Goal: Information Seeking & Learning: Find specific fact

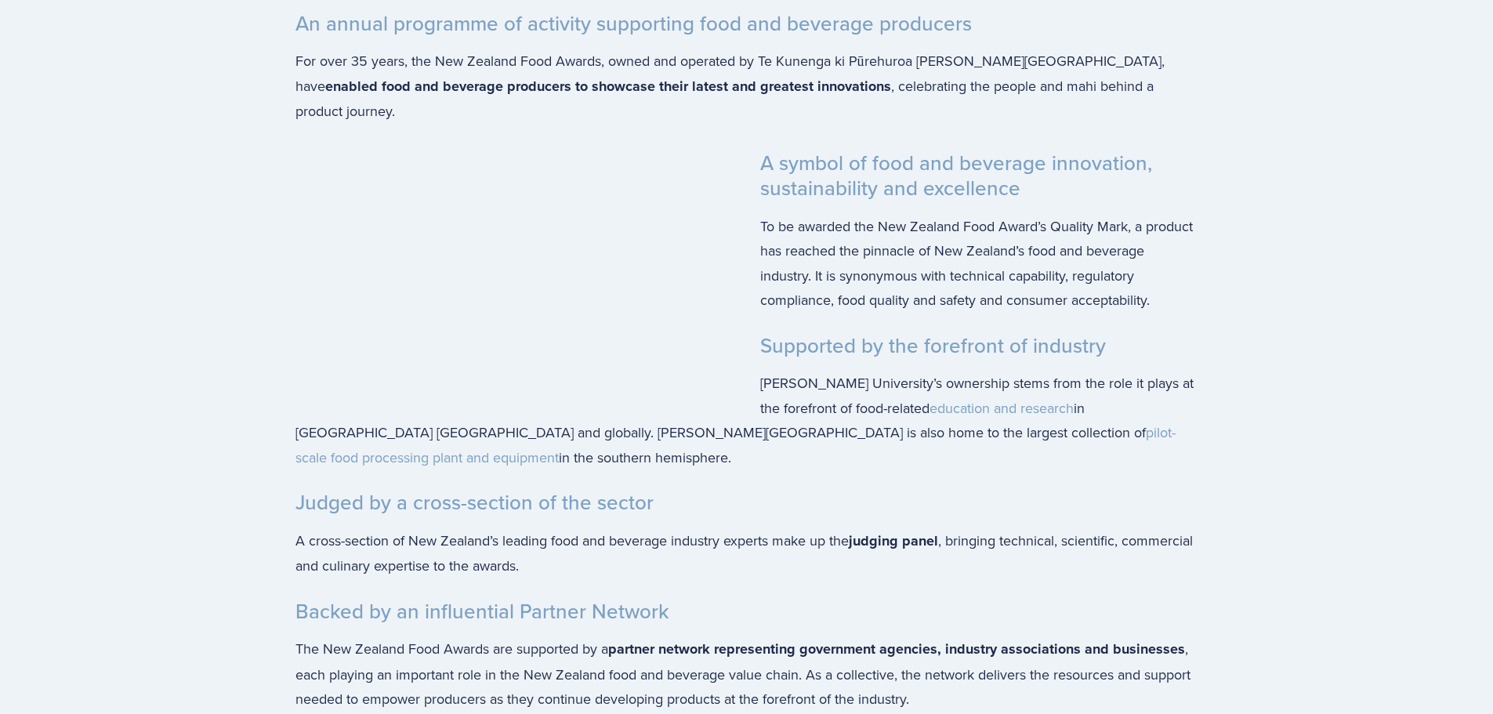
scroll to position [3057, 0]
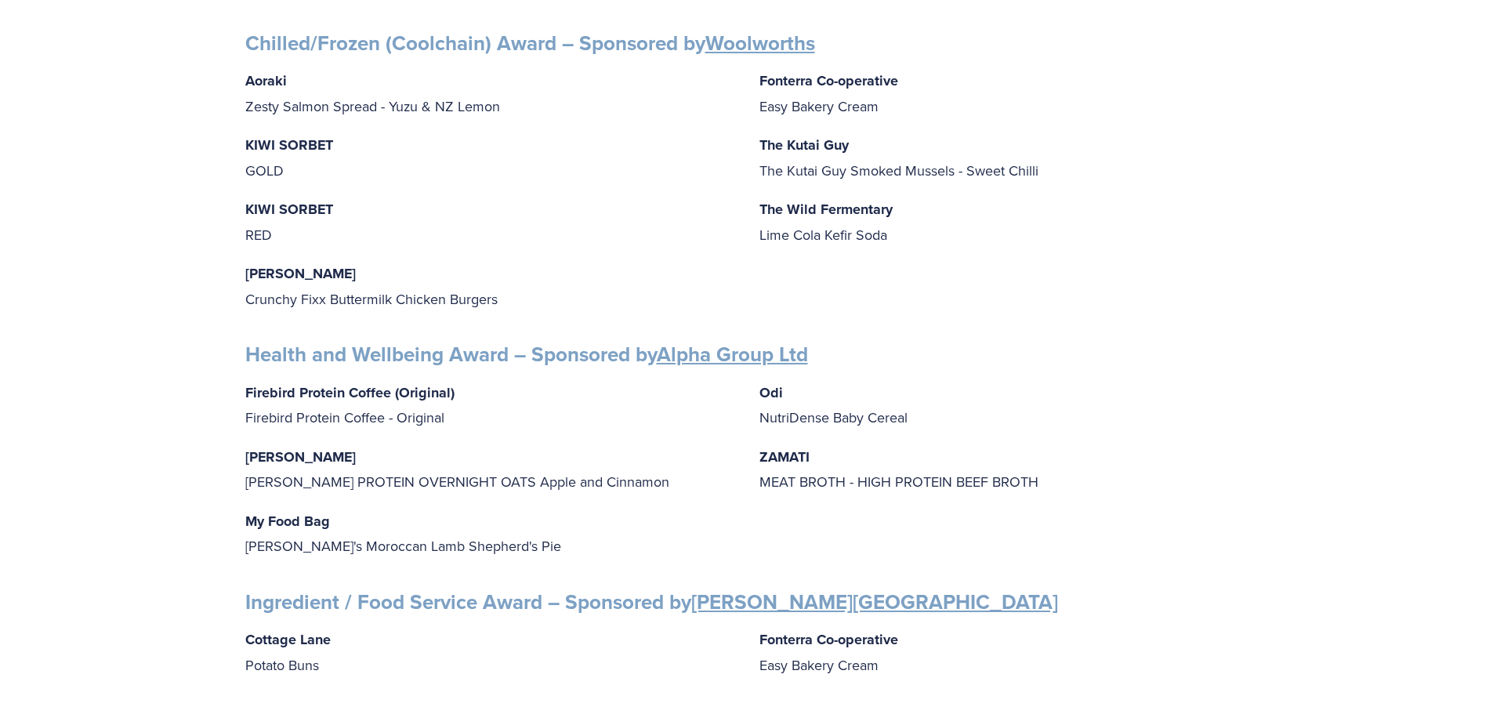
scroll to position [1019, 0]
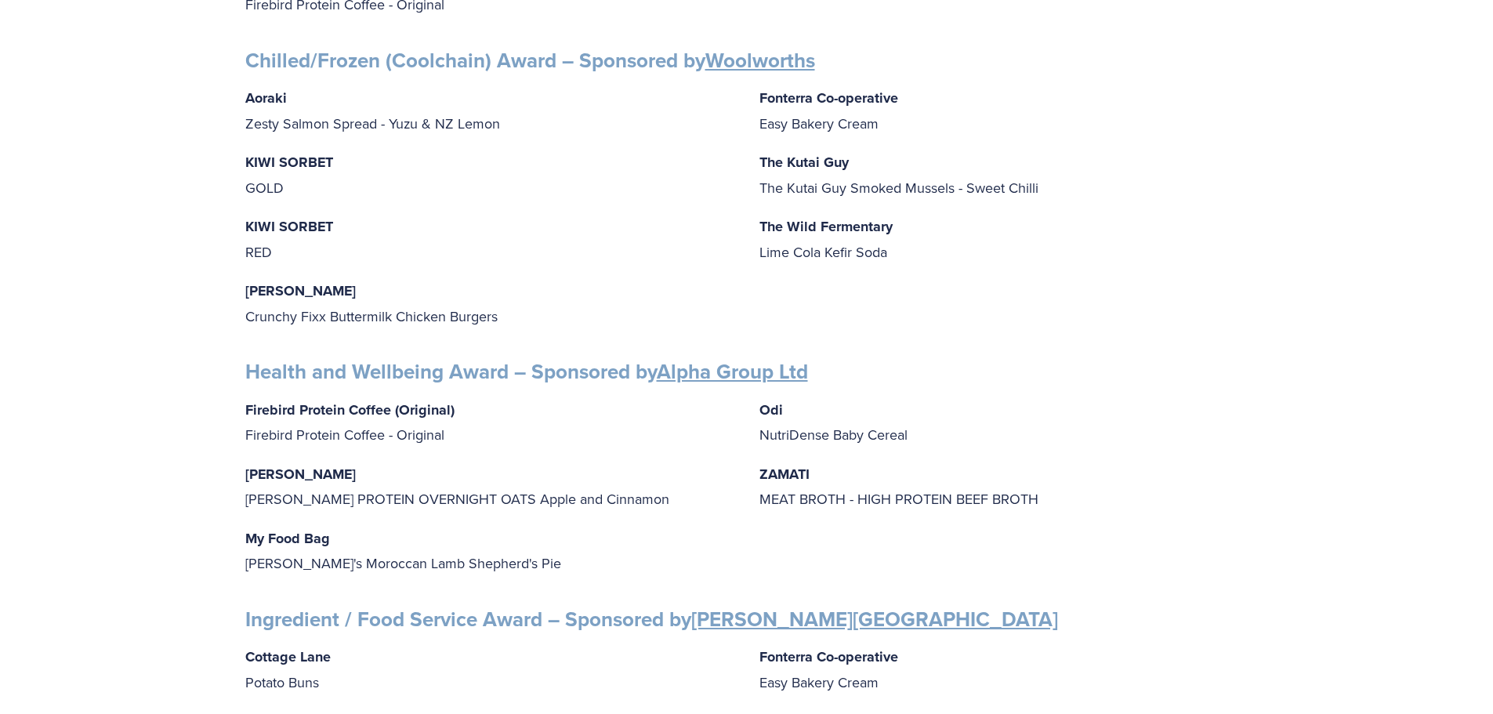
click at [512, 312] on p "[PERSON_NAME] Crunchy Fixx Buttermilk Chicken Burgers" at bounding box center [489, 303] width 489 height 50
drag, startPoint x: 497, startPoint y: 317, endPoint x: 241, endPoint y: 316, distance: 255.5
click at [241, 316] on div "Finalists PRODUCT AWARDS Artisan Award – Sponsored by Cuisine be happy chocolat…" at bounding box center [747, 476] width 1030 height 2471
copy p "Crunchy Fixx Buttermilk Chicken Burgers"
